Goal: Communication & Community: Answer question/provide support

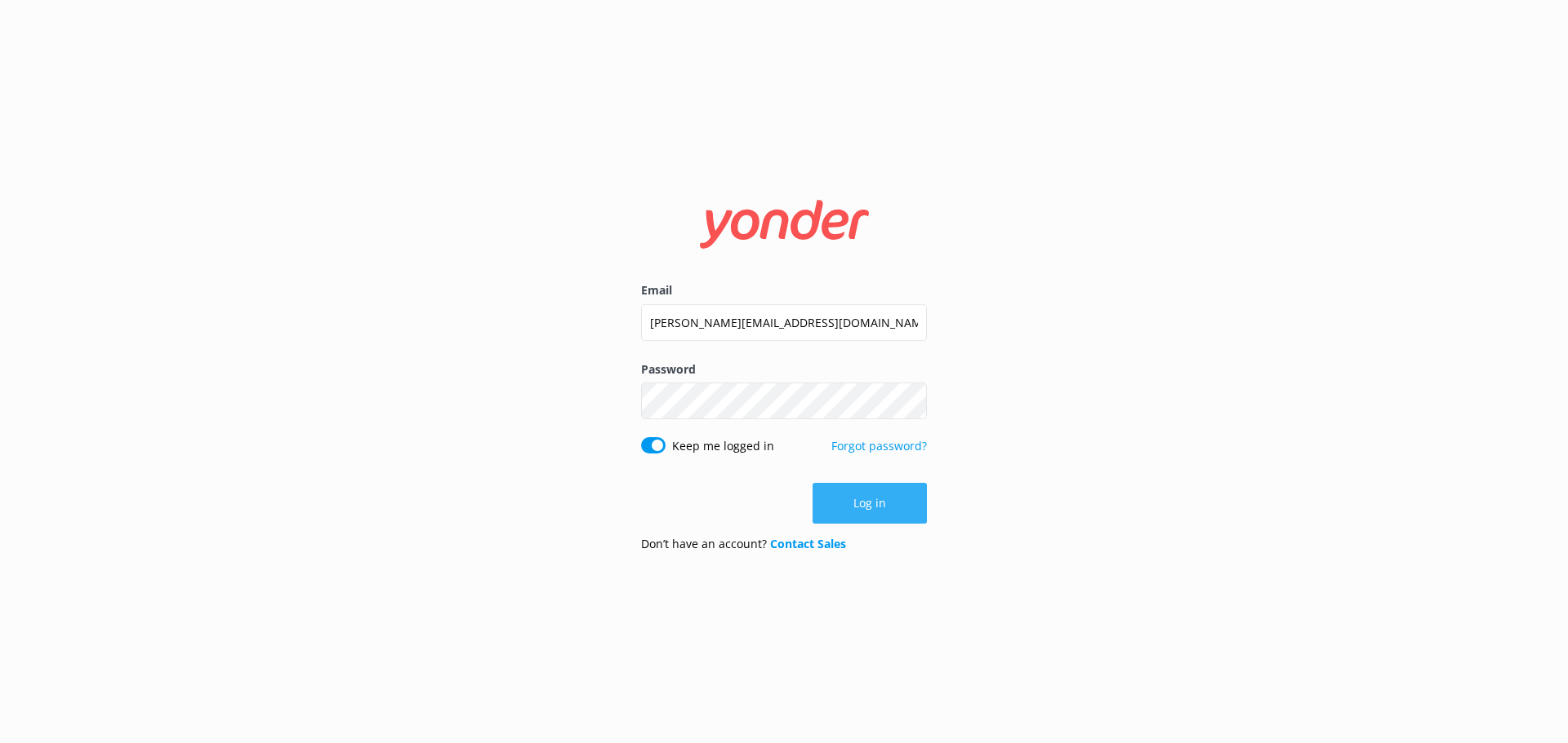
click at [894, 511] on button "Log in" at bounding box center [869, 503] width 114 height 41
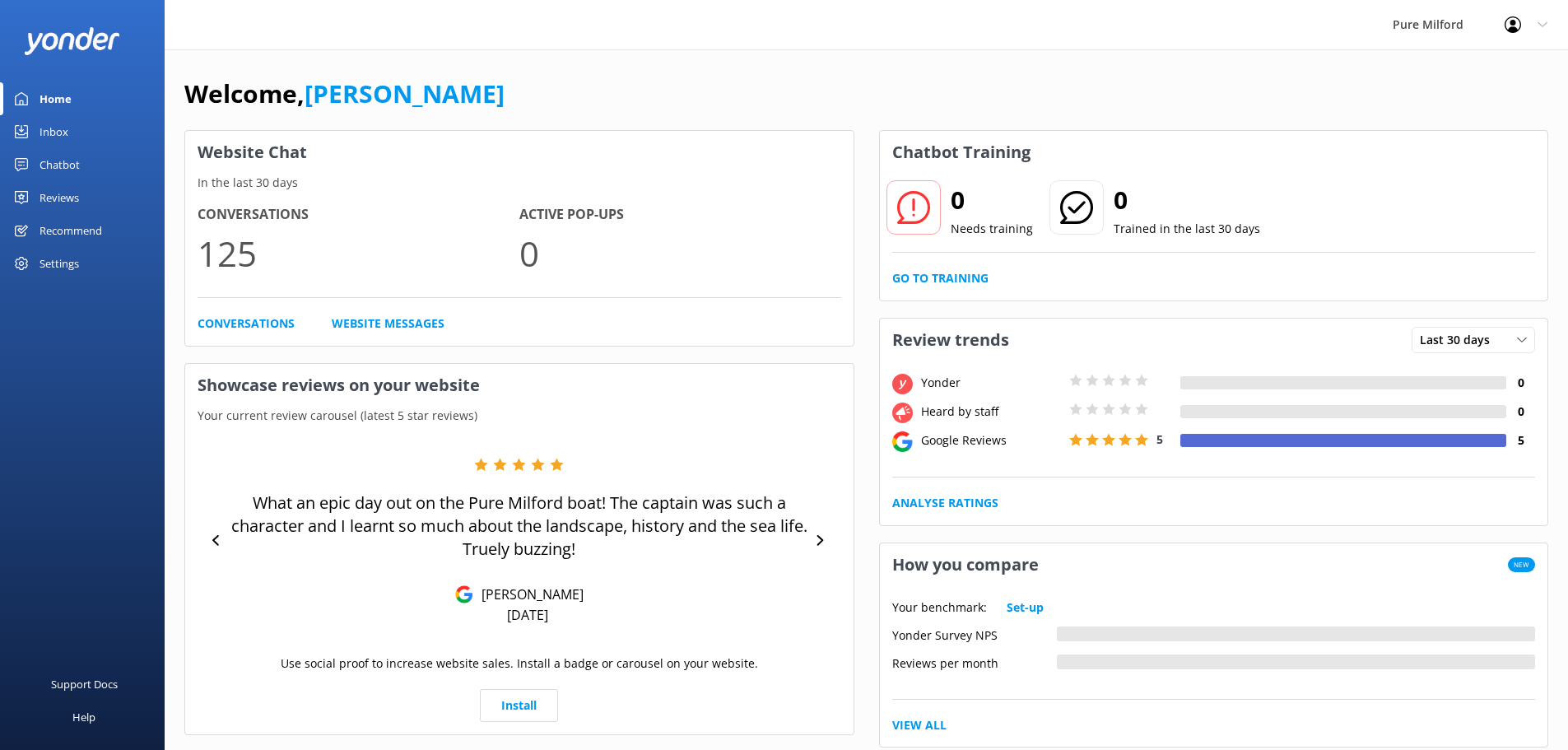
click at [117, 103] on link "Home" at bounding box center [82, 98] width 165 height 33
click at [1264, 707] on div "Your benchmark: Set-up Yonder Survey NPS Reviews per month View All" at bounding box center [1215, 667] width 669 height 162
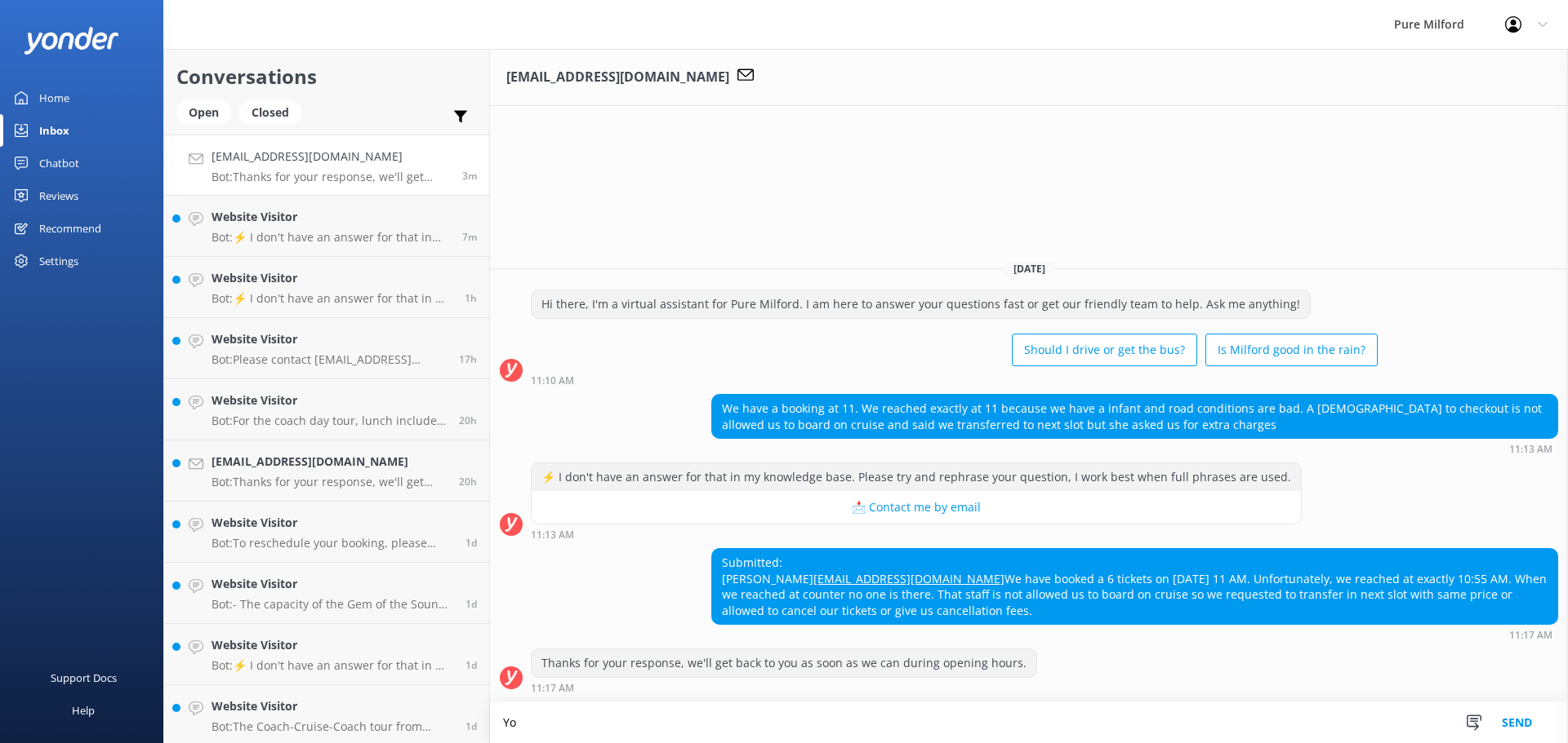
type textarea "Y"
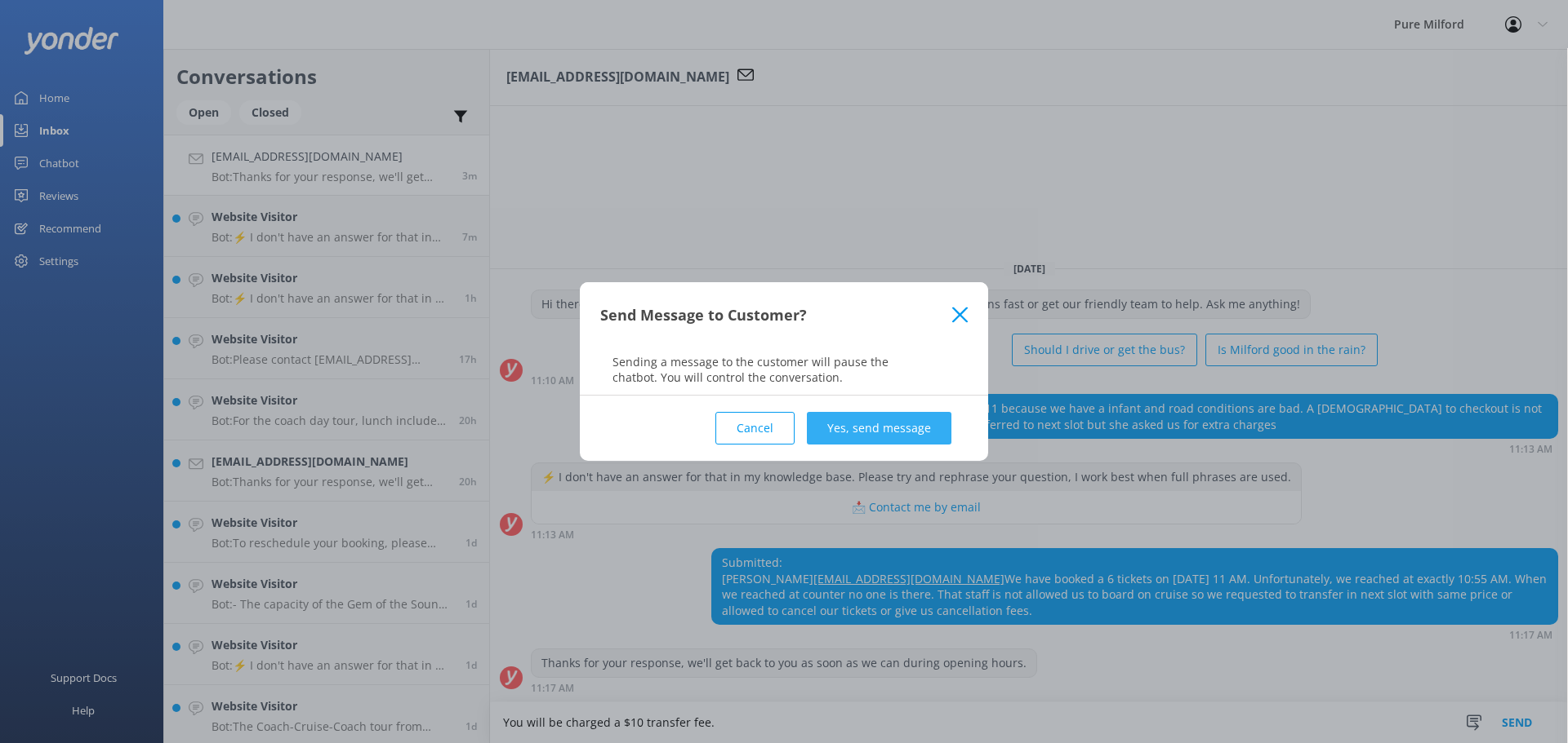
type textarea "You will be charged a $10 transfer fee."
click at [911, 428] on button "Yes, send message" at bounding box center [879, 428] width 145 height 33
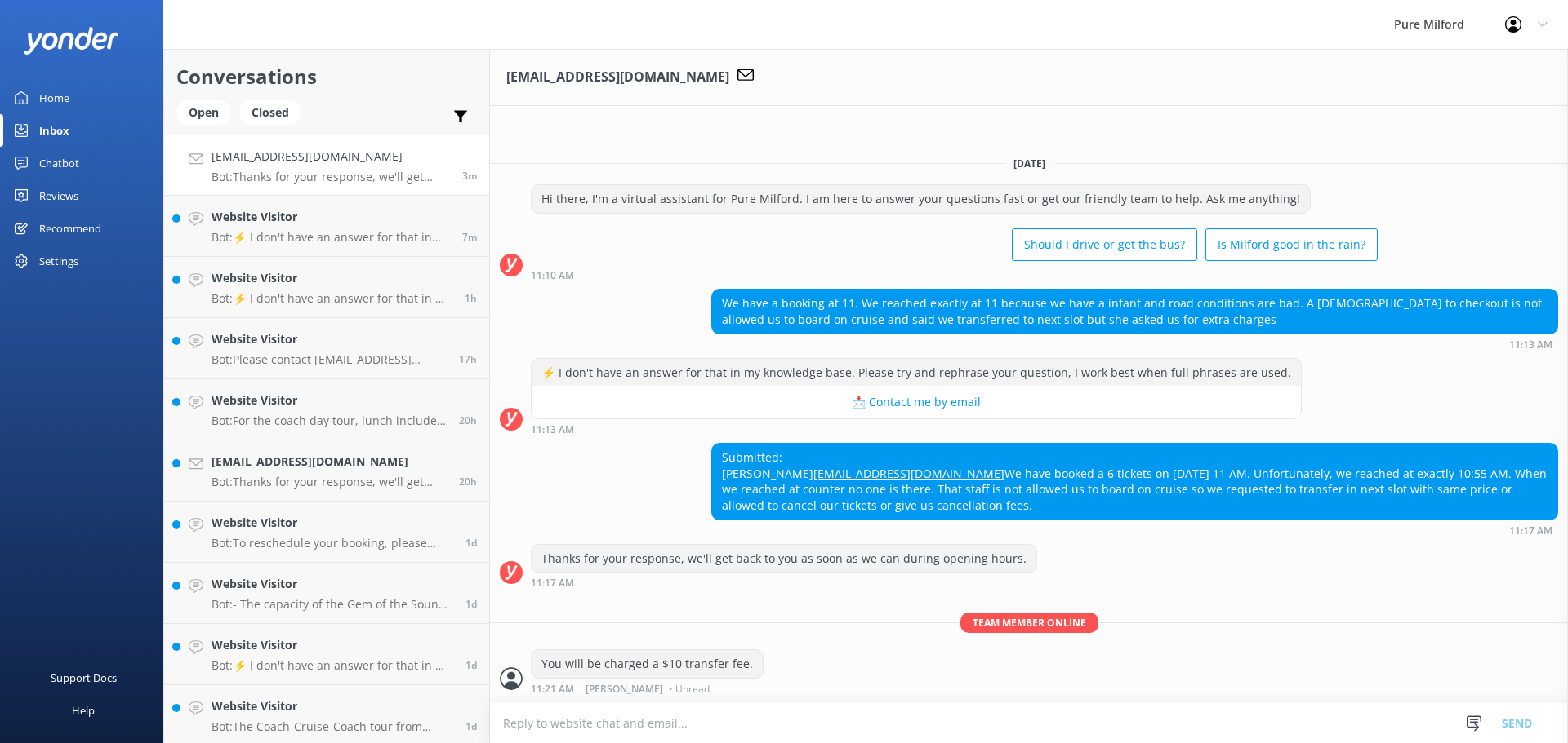
click at [683, 716] on textarea at bounding box center [1029, 723] width 1078 height 40
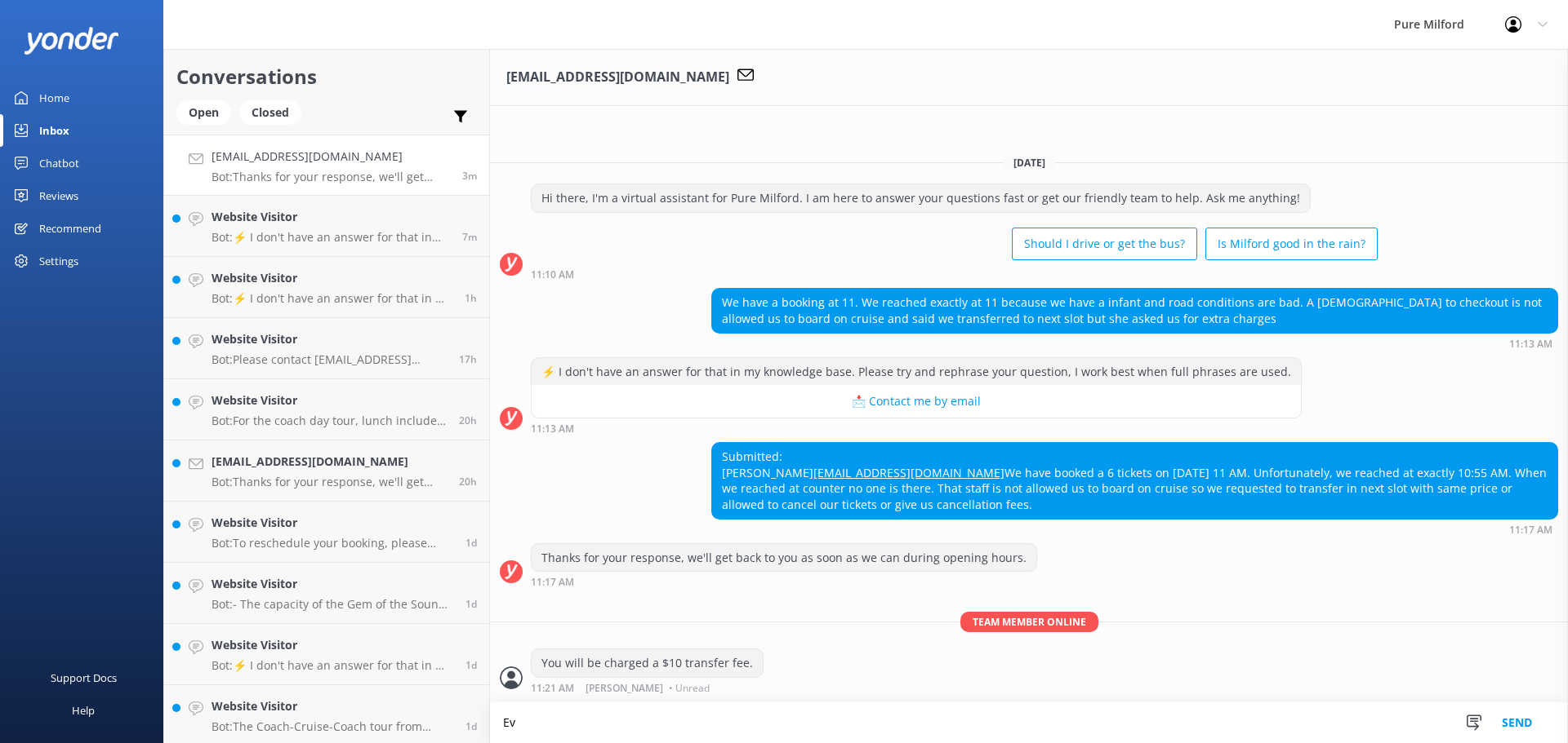
type textarea "E"
type textarea "boarding closes at 10:55am for safety reasons on the boat, that is why we ask y…"
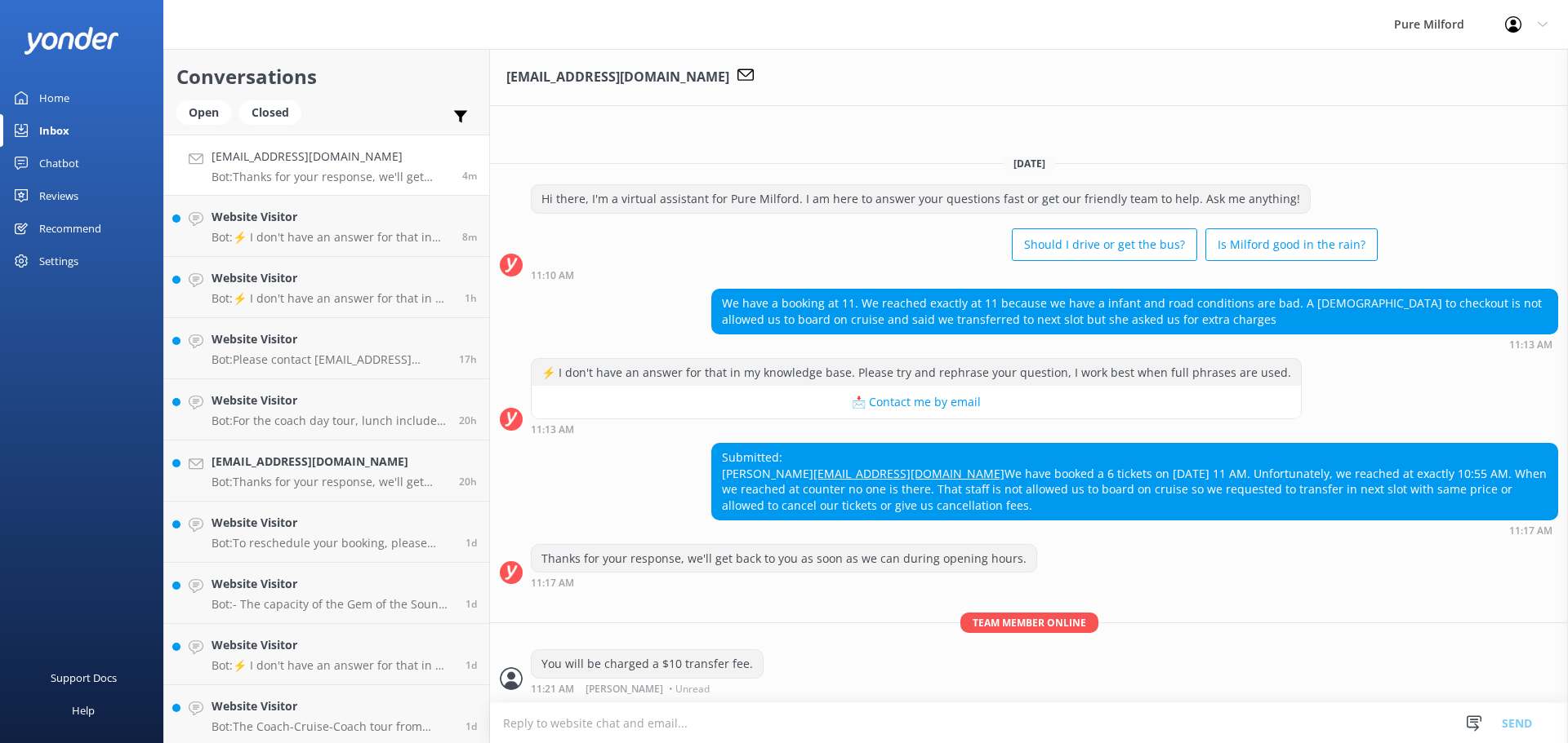
scroll to position [30, 0]
